Goal: Transaction & Acquisition: Book appointment/travel/reservation

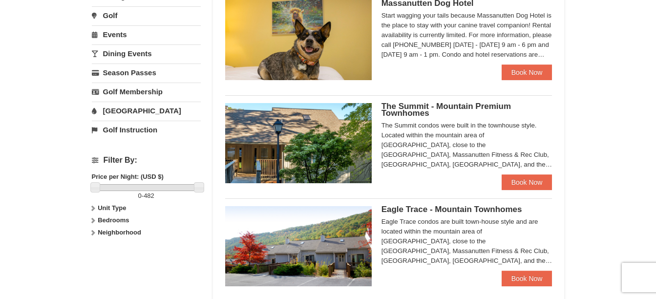
scroll to position [342, 0]
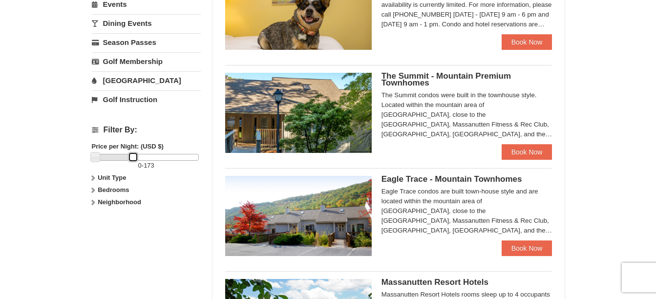
drag, startPoint x: 198, startPoint y: 160, endPoint x: 132, endPoint y: 162, distance: 66.0
click at [132, 162] on div "0 - 173" at bounding box center [146, 162] width 109 height 17
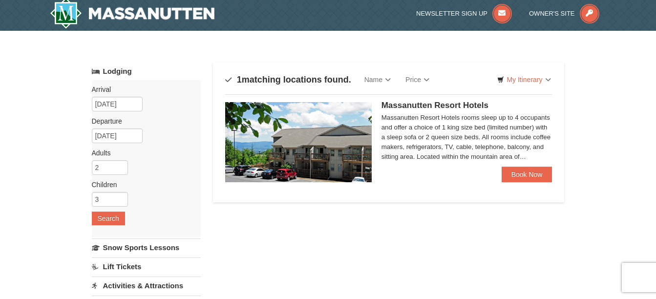
scroll to position [0, 0]
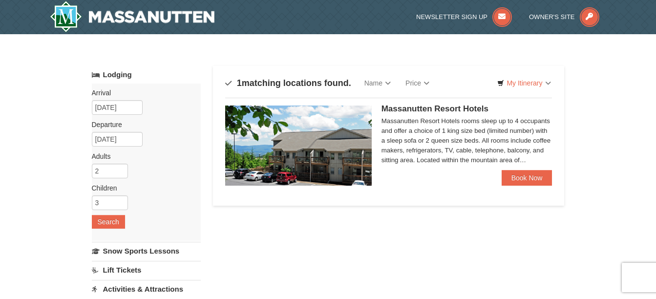
click at [423, 108] on span "Massanutten Resort Hotels" at bounding box center [435, 108] width 107 height 9
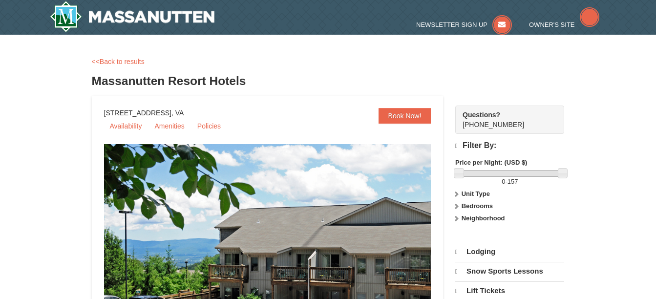
select select "9"
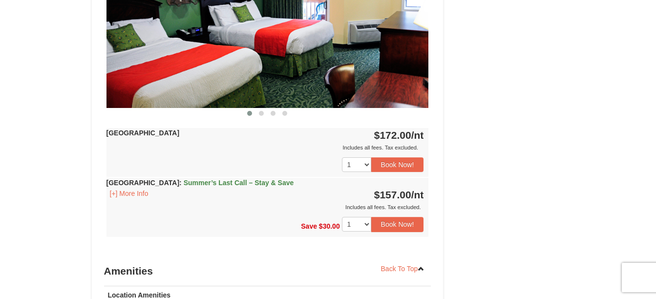
scroll to position [440, 0]
